Goal: Information Seeking & Learning: Learn about a topic

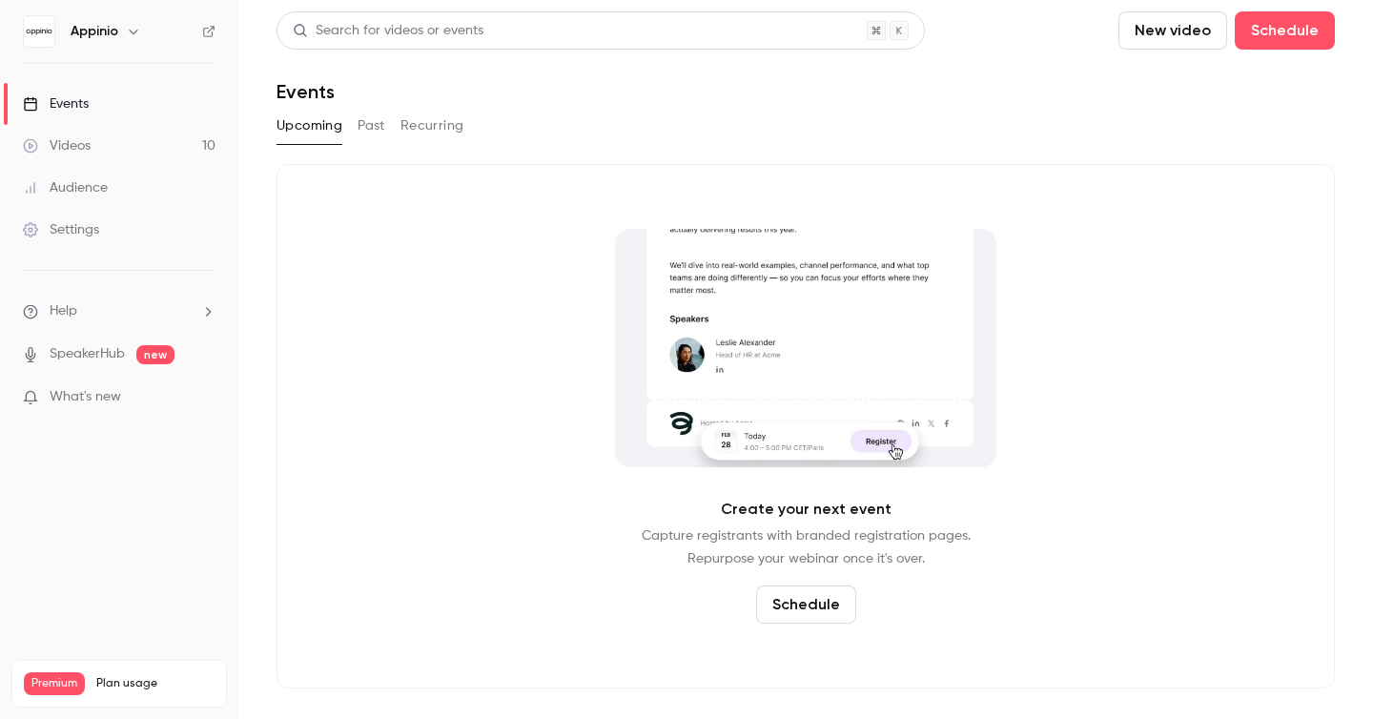
click at [377, 133] on button "Past" at bounding box center [372, 126] width 28 height 31
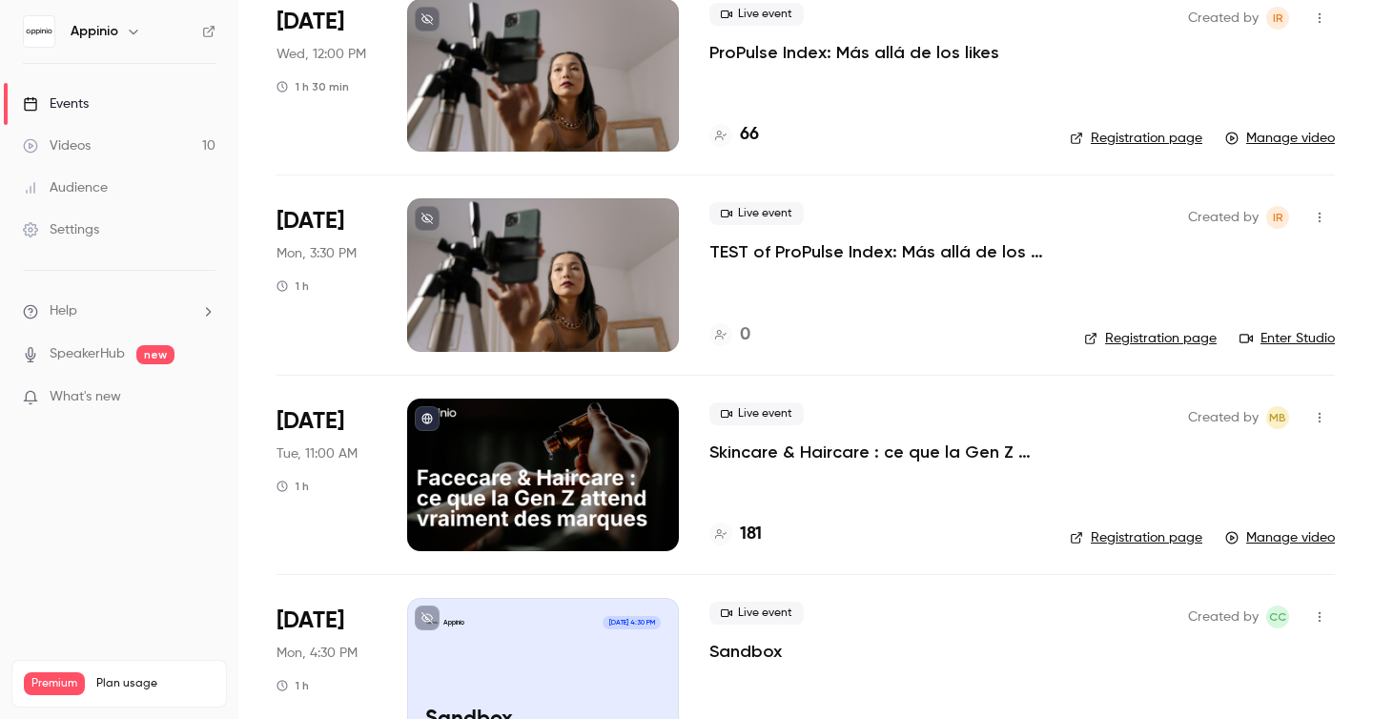
scroll to position [171, 0]
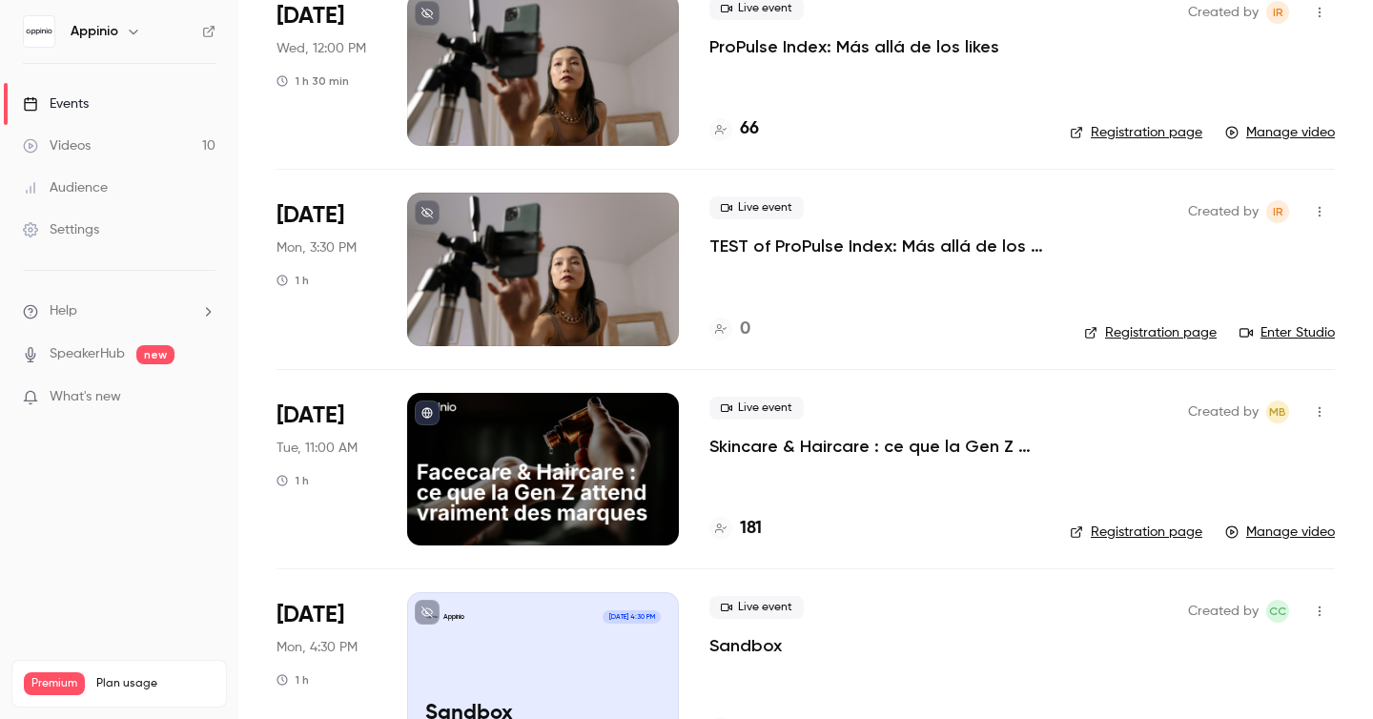
click at [867, 446] on p "Skincare & Haircare : ce que la Gen Z attend vraiment des marques" at bounding box center [874, 446] width 330 height 23
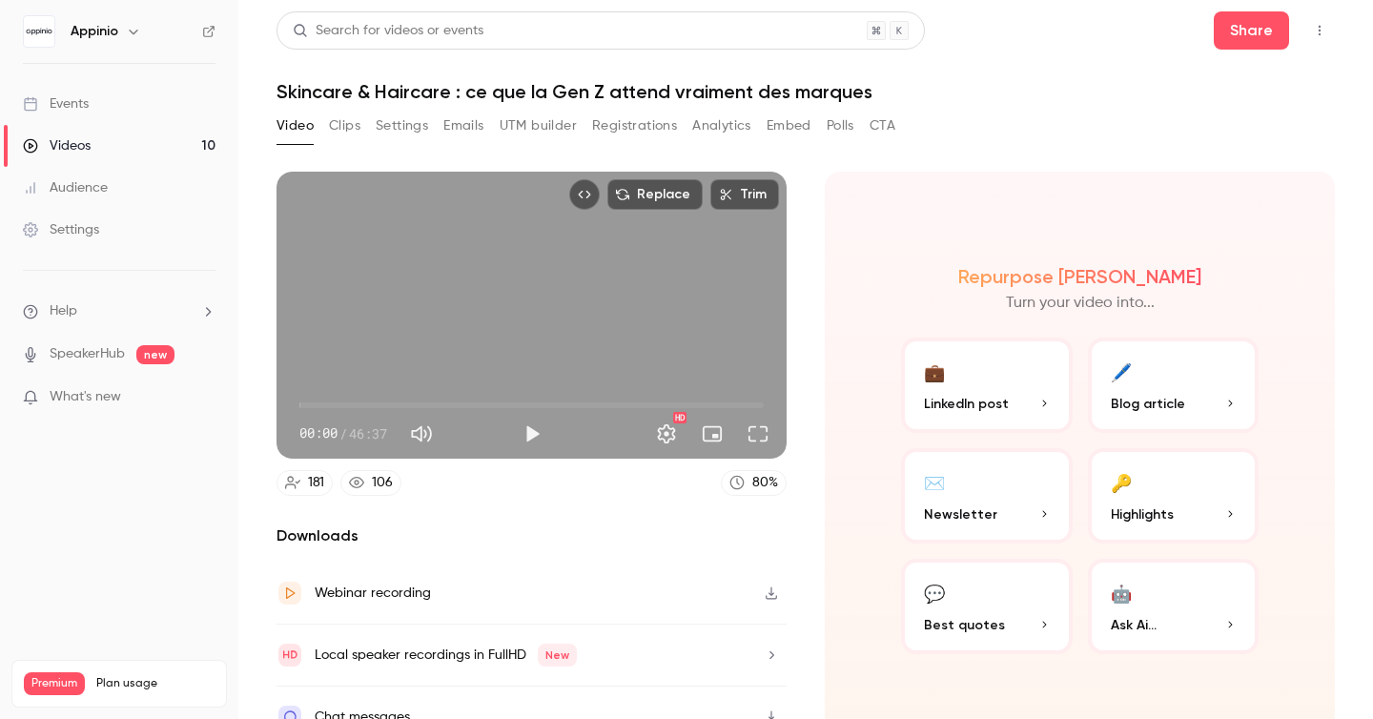
click at [623, 119] on button "Registrations" at bounding box center [634, 126] width 85 height 31
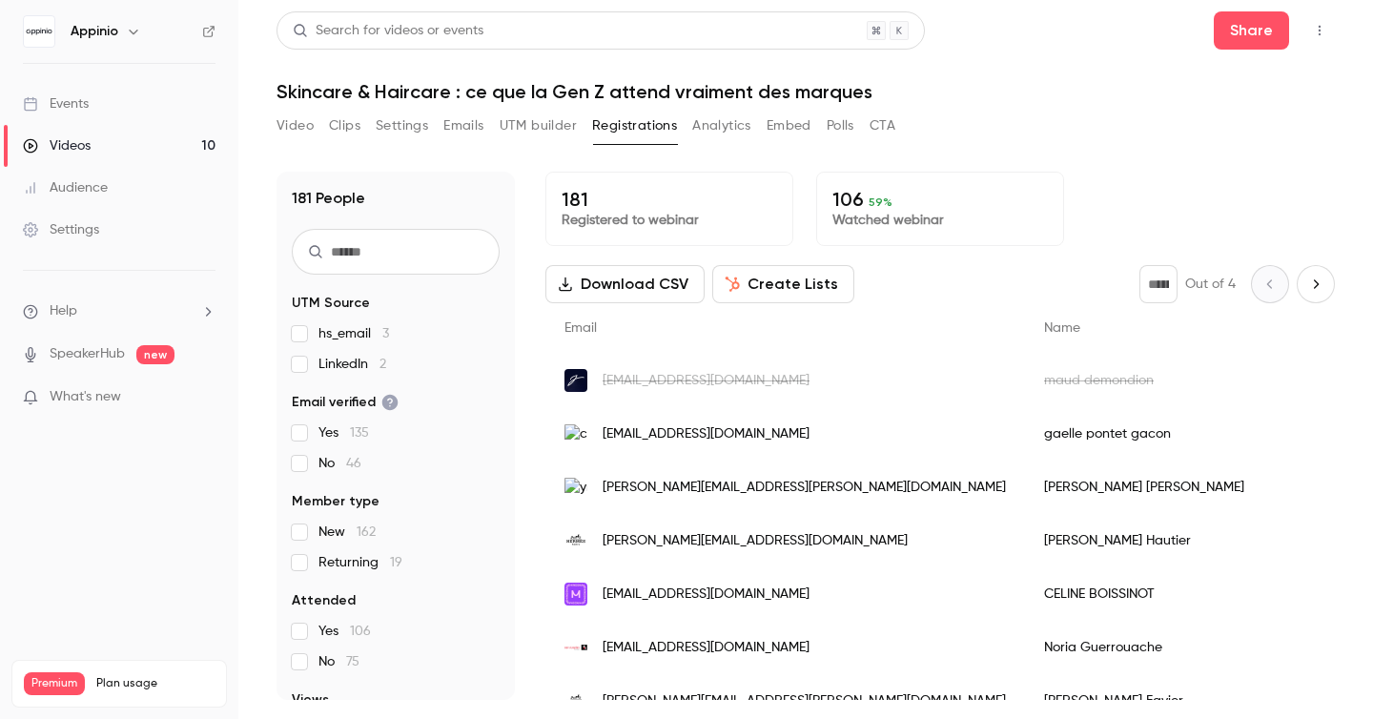
click at [449, 244] on input "text" at bounding box center [396, 252] width 208 height 46
type input "****"
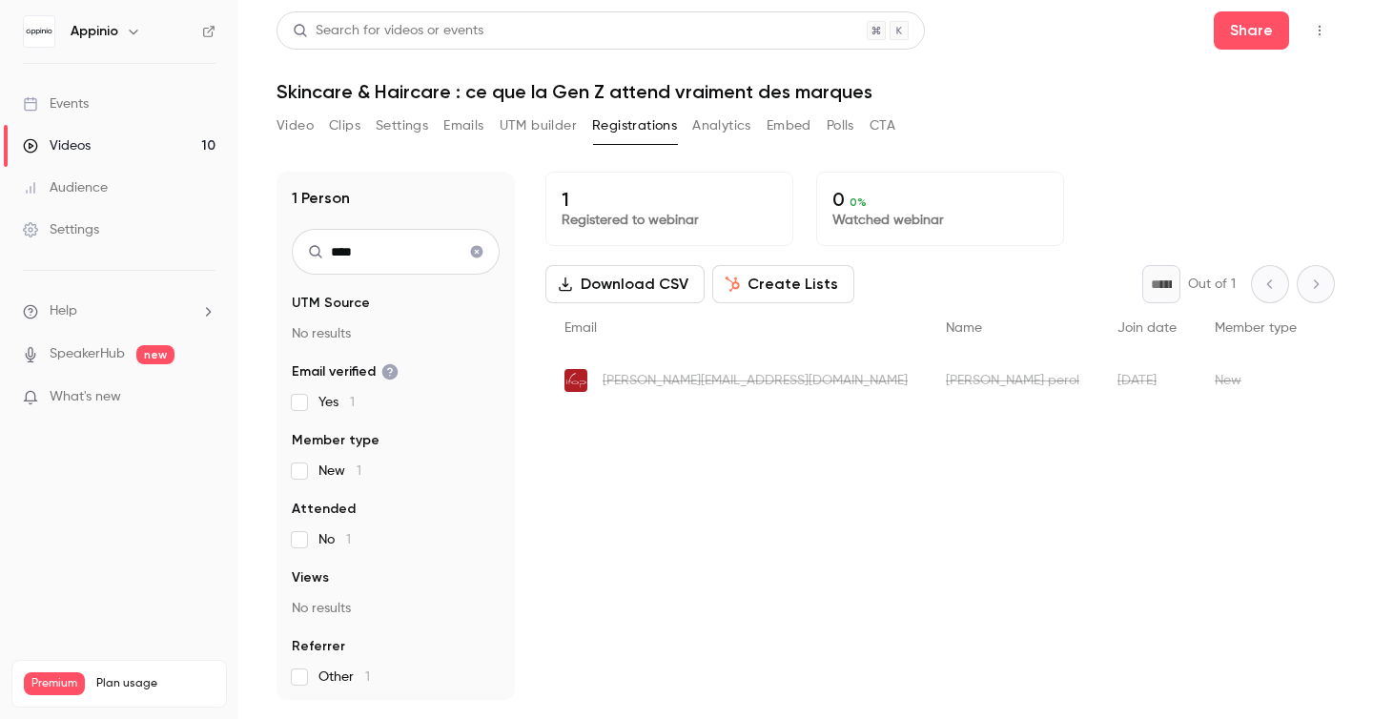
click at [1317, 38] on button "Top Bar Actions" at bounding box center [1319, 30] width 31 height 31
click at [1317, 38] on div at bounding box center [686, 359] width 1373 height 719
